Goal: Information Seeking & Learning: Learn about a topic

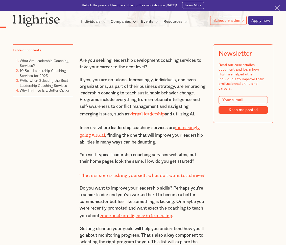
scroll to position [260, 0]
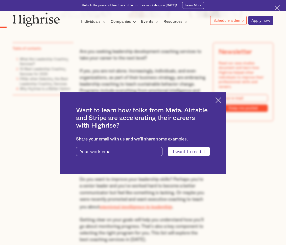
click at [222, 98] on img at bounding box center [219, 100] width 6 height 6
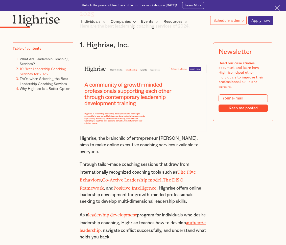
scroll to position [636, 0]
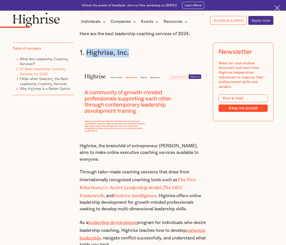
drag, startPoint x: 130, startPoint y: 62, endPoint x: 87, endPoint y: 62, distance: 43.3
click at [87, 57] on h3 "1. Highrise, Inc." at bounding box center [143, 53] width 127 height 9
copy h3 "Highrise, Inc."
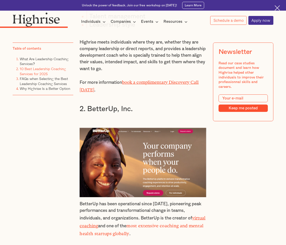
scroll to position [1197, 0]
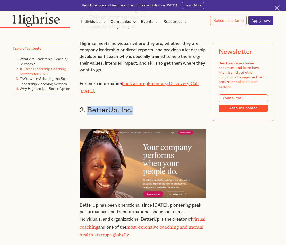
drag, startPoint x: 134, startPoint y: 111, endPoint x: 89, endPoint y: 109, distance: 45.8
click at [89, 109] on h3 "2. BetterUp, Inc." at bounding box center [143, 110] width 127 height 9
copy h3 "BetterUp, Inc."
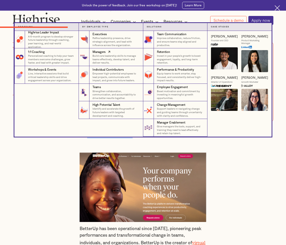
scroll to position [1157, 0]
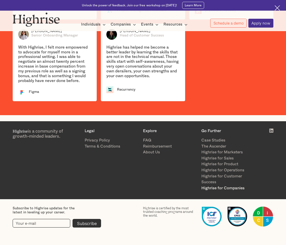
scroll to position [848, 0]
click at [154, 153] on link "About Us" at bounding box center [170, 152] width 54 height 6
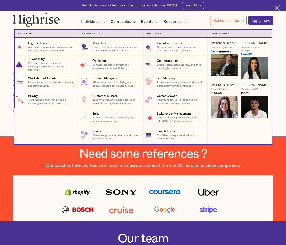
click at [103, 23] on icon at bounding box center [104, 22] width 6 height 6
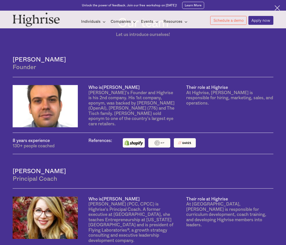
scroll to position [209, 0]
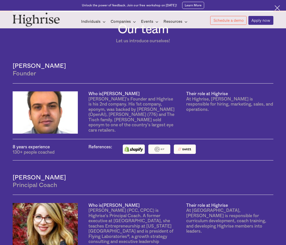
click at [33, 150] on div "8 years experience" at bounding box center [45, 146] width 65 height 5
drag, startPoint x: 33, startPoint y: 163, endPoint x: 33, endPoint y: 141, distance: 22.0
click at [33, 156] on div "8 years experience 130+ people coached References:" at bounding box center [143, 150] width 261 height 22
click at [36, 105] on img at bounding box center [45, 112] width 65 height 42
click at [103, 96] on div "Andrew" at bounding box center [121, 94] width 38 height 4
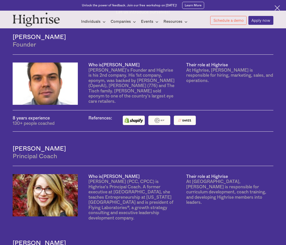
scroll to position [236, 0]
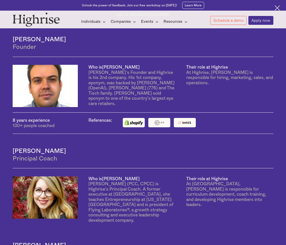
click at [199, 69] on div "Their role at Highrise" at bounding box center [207, 67] width 42 height 4
click at [197, 80] on div "At Highrise, Andrew is responsible for hiring, marketing, sales, and operations." at bounding box center [229, 78] width 87 height 16
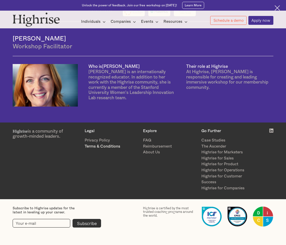
scroll to position [877, 0]
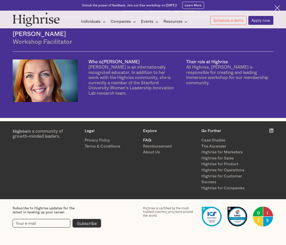
click at [150, 138] on link "FAQ" at bounding box center [170, 140] width 54 height 6
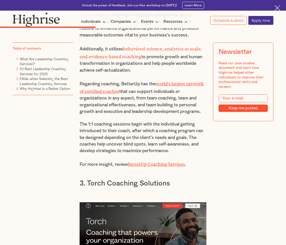
scroll to position [1452, 0]
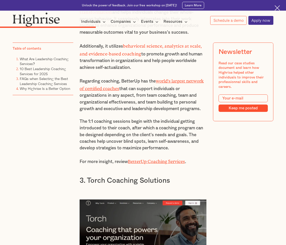
click at [149, 159] on link "BetterUp Coaching Services" at bounding box center [156, 160] width 57 height 3
